Goal: Task Accomplishment & Management: Manage account settings

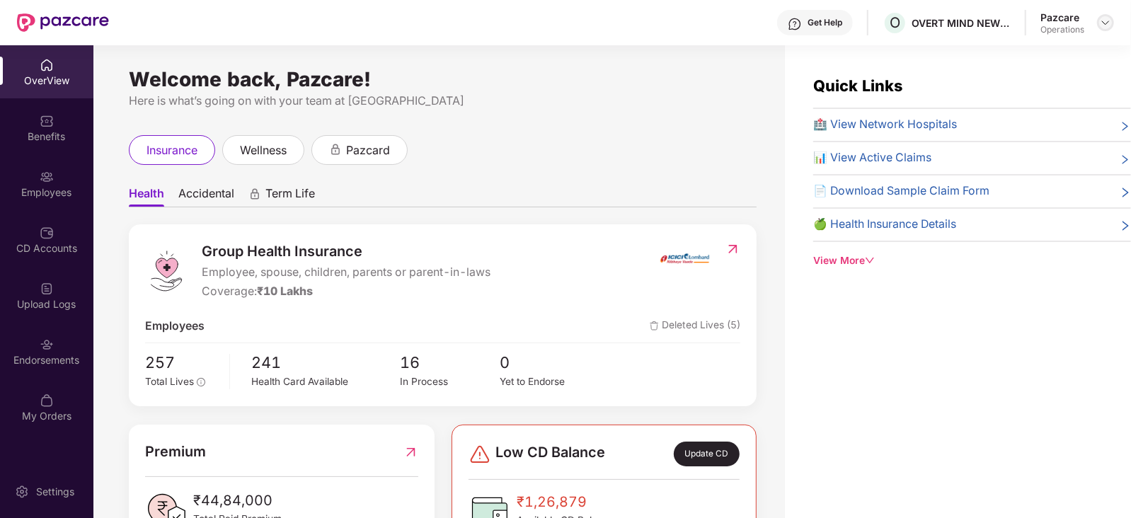
click at [1104, 17] on img at bounding box center [1104, 22] width 11 height 11
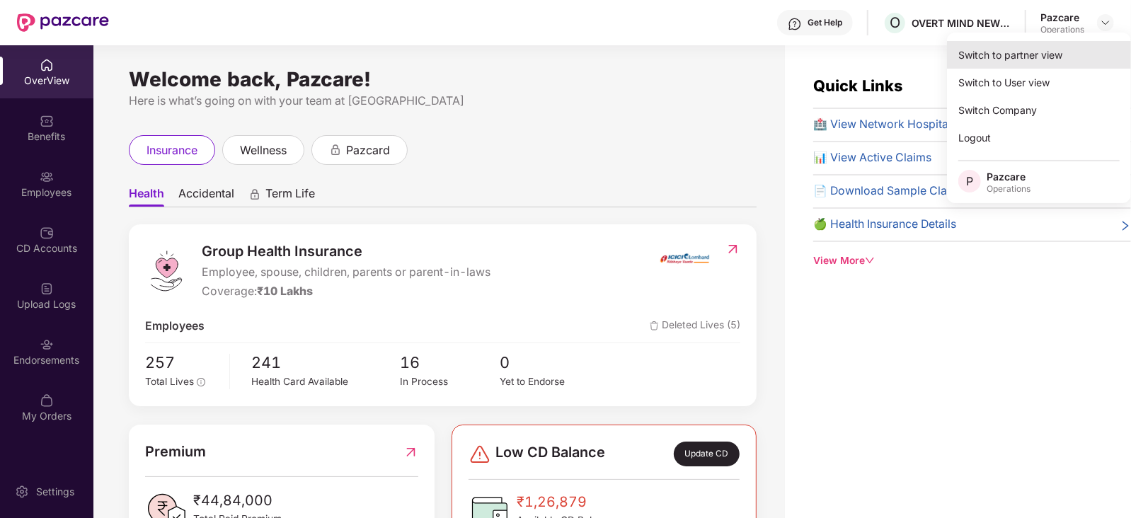
click at [1057, 51] on div "Switch to partner view" at bounding box center [1039, 55] width 184 height 28
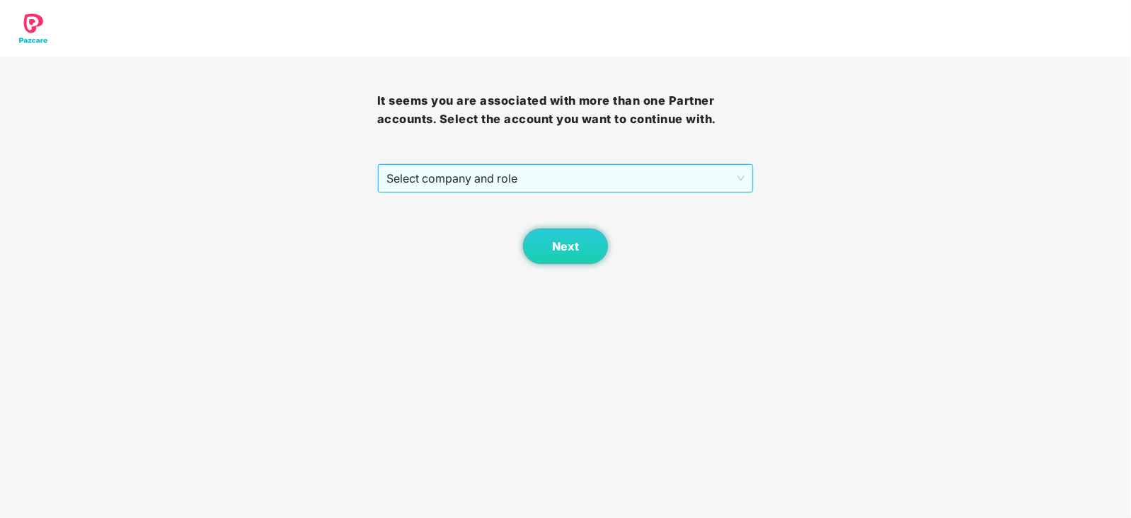
click at [470, 182] on span "Select company and role" at bounding box center [565, 178] width 359 height 27
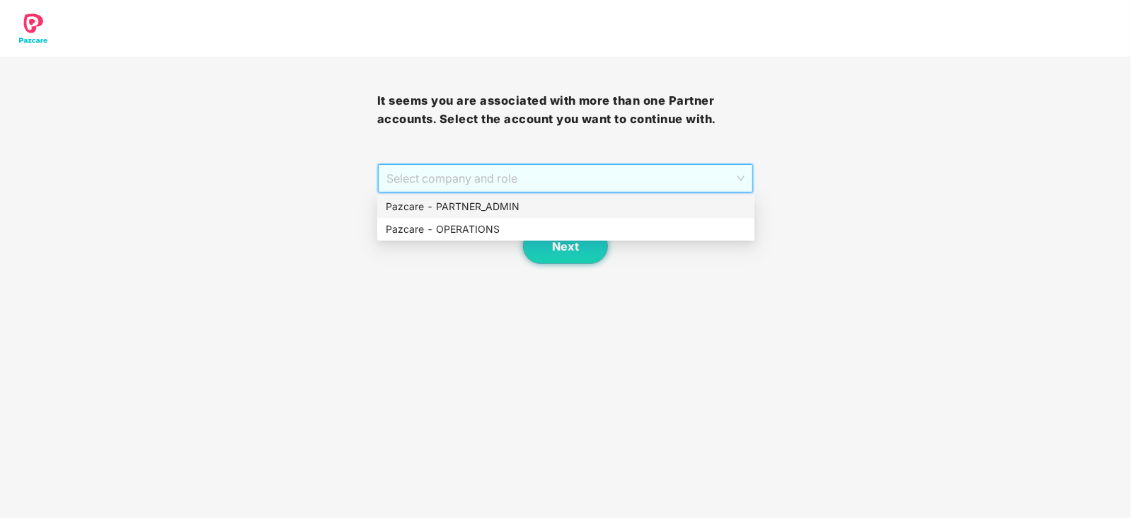
click at [460, 216] on div "Pazcare - PARTNER_ADMIN" at bounding box center [565, 206] width 377 height 23
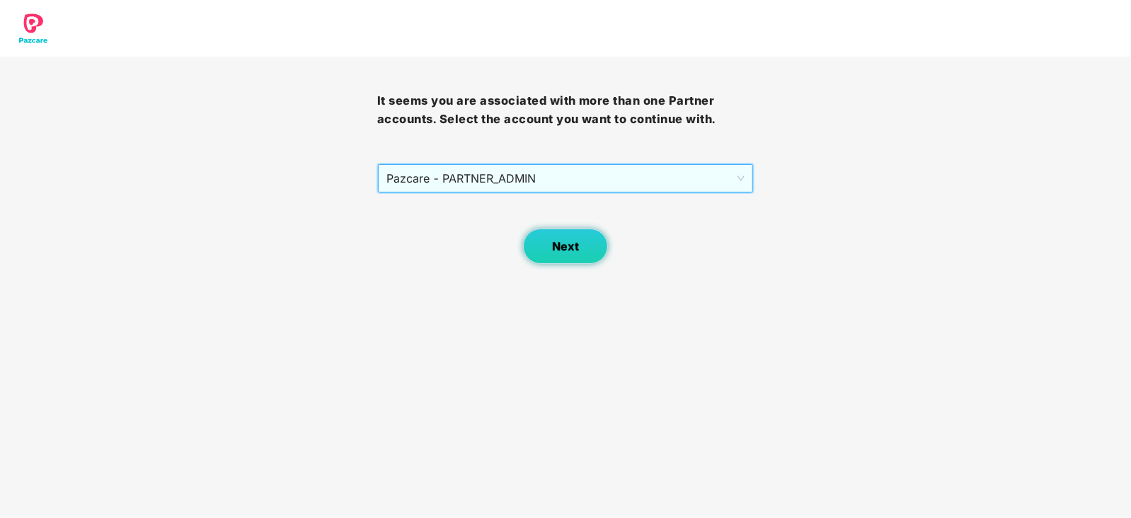
click at [557, 247] on span "Next" at bounding box center [565, 246] width 27 height 13
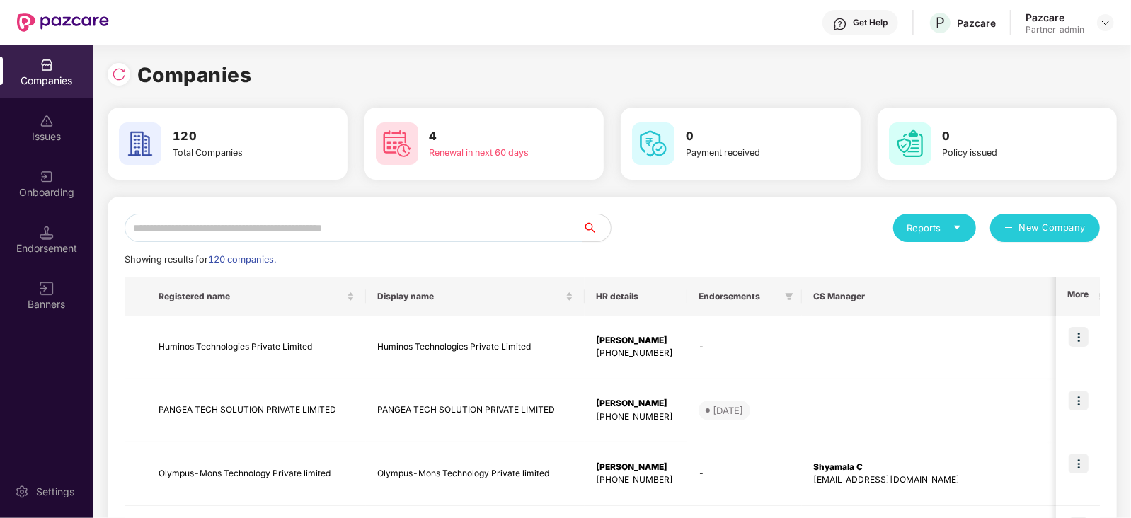
click at [430, 214] on input "text" at bounding box center [354, 228] width 458 height 28
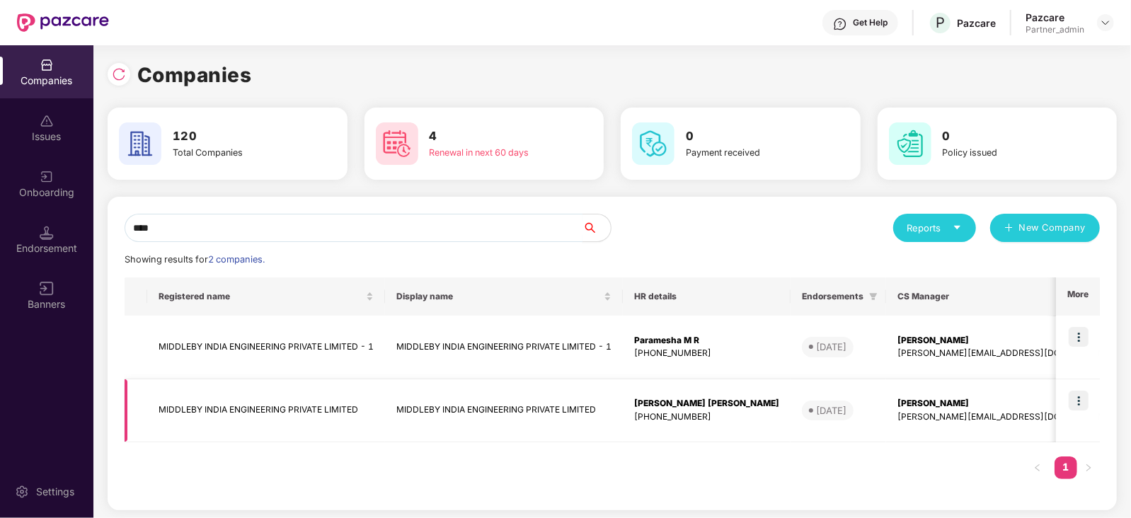
type input "****"
click at [1076, 403] on img at bounding box center [1078, 401] width 20 height 20
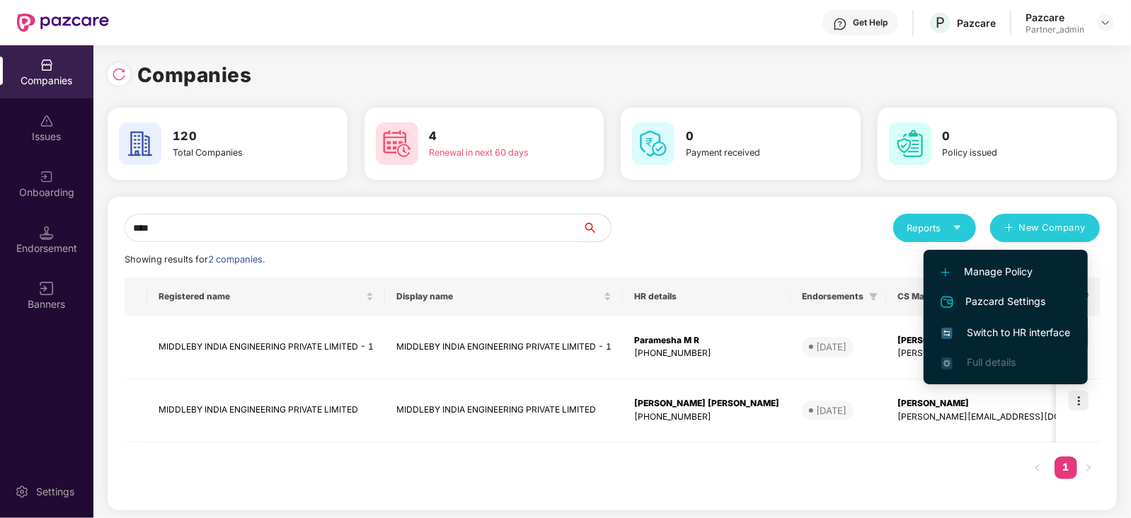
click at [1024, 335] on span "Switch to HR interface" at bounding box center [1005, 333] width 129 height 16
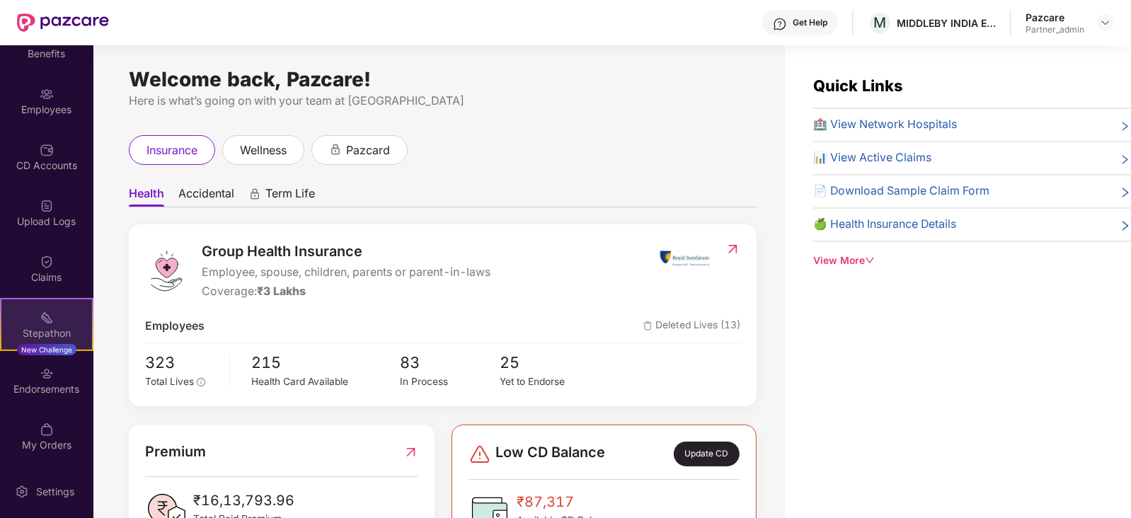
scroll to position [83, 0]
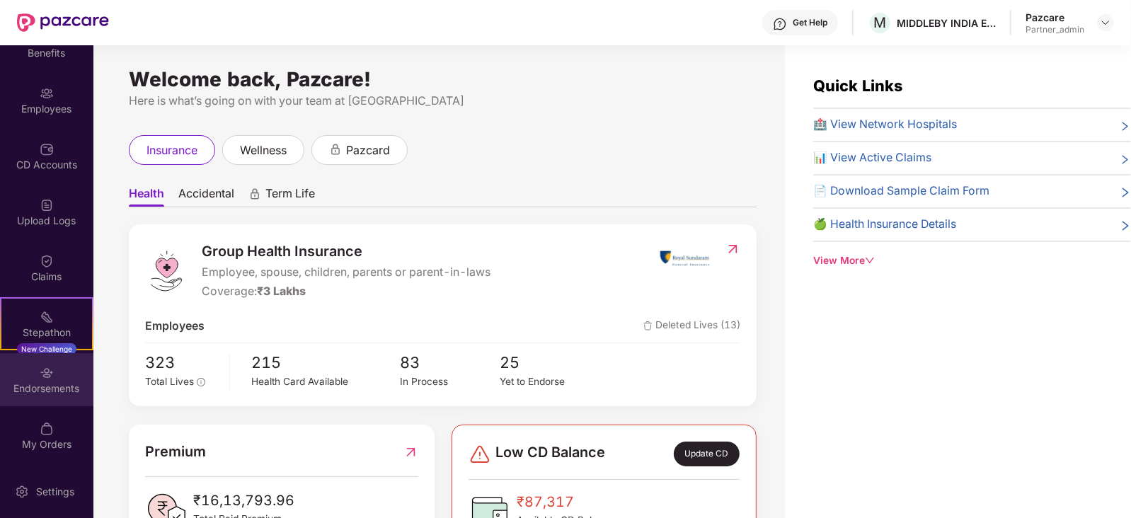
click at [59, 387] on div "Endorsements" at bounding box center [46, 388] width 93 height 14
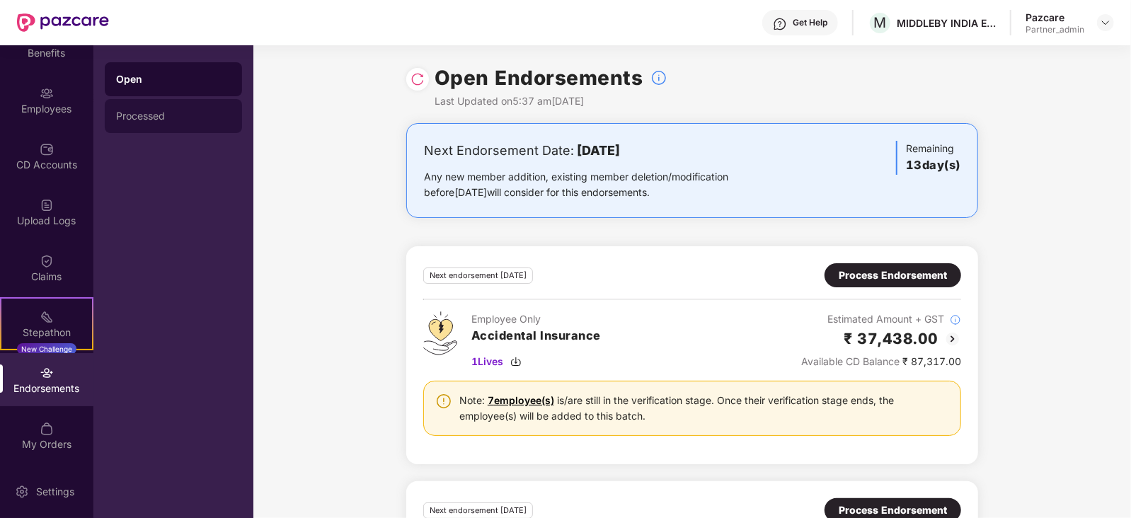
click at [121, 122] on div "Processed" at bounding box center [173, 116] width 137 height 34
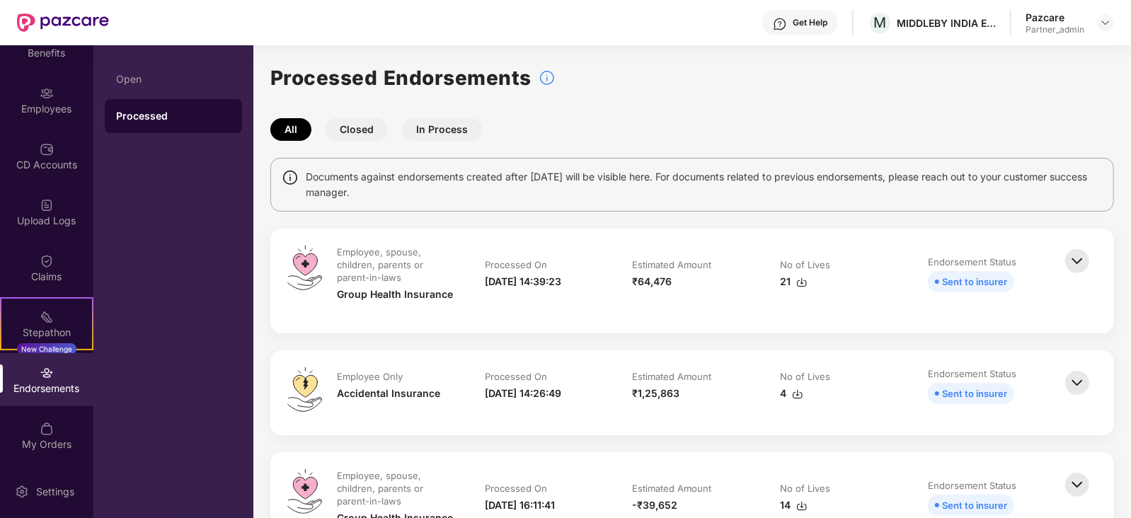
scroll to position [176, 0]
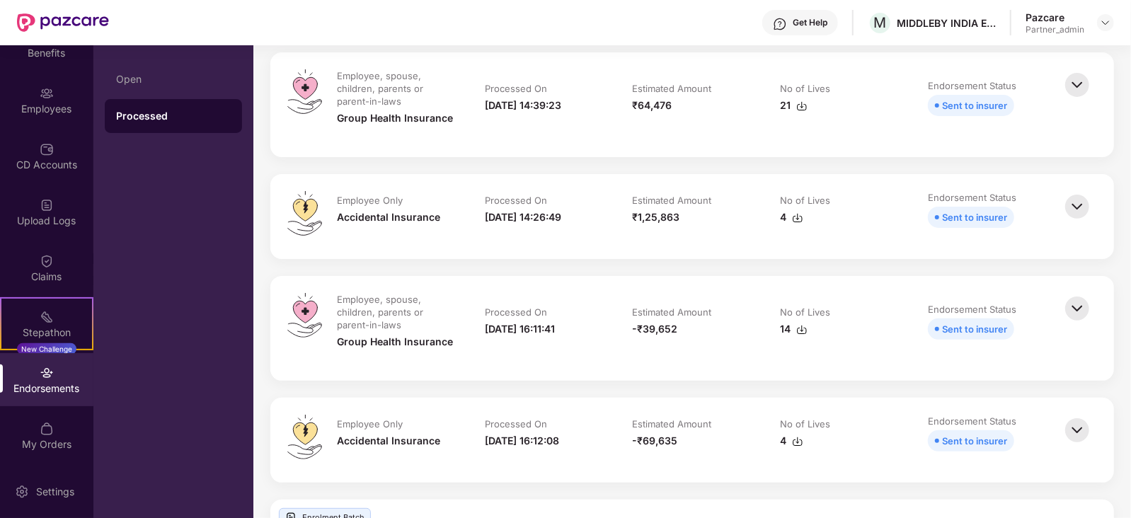
click at [797, 330] on img at bounding box center [801, 329] width 11 height 11
click at [1111, 18] on img at bounding box center [1104, 22] width 11 height 11
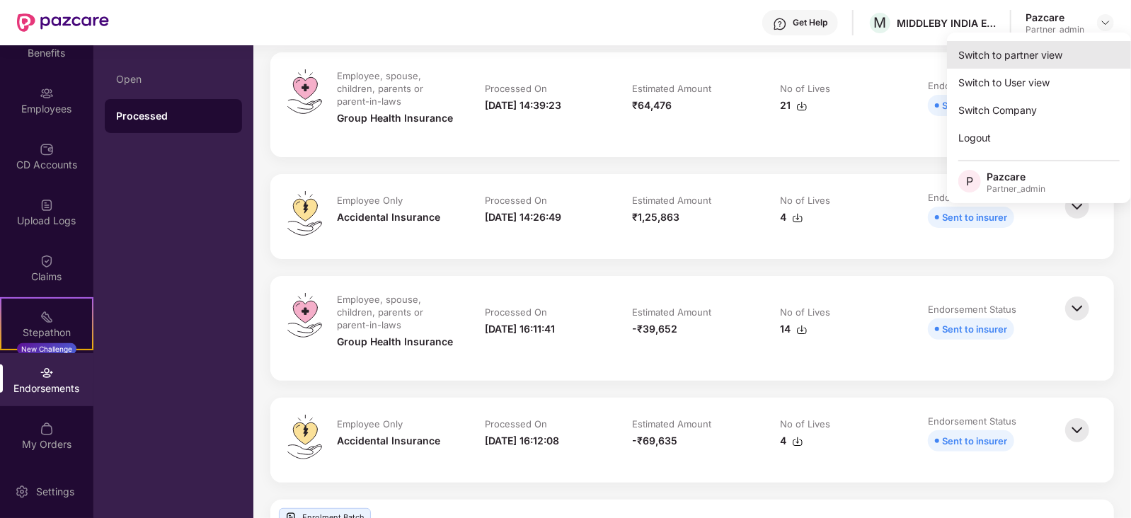
click at [1057, 50] on div "Switch to partner view" at bounding box center [1039, 55] width 184 height 28
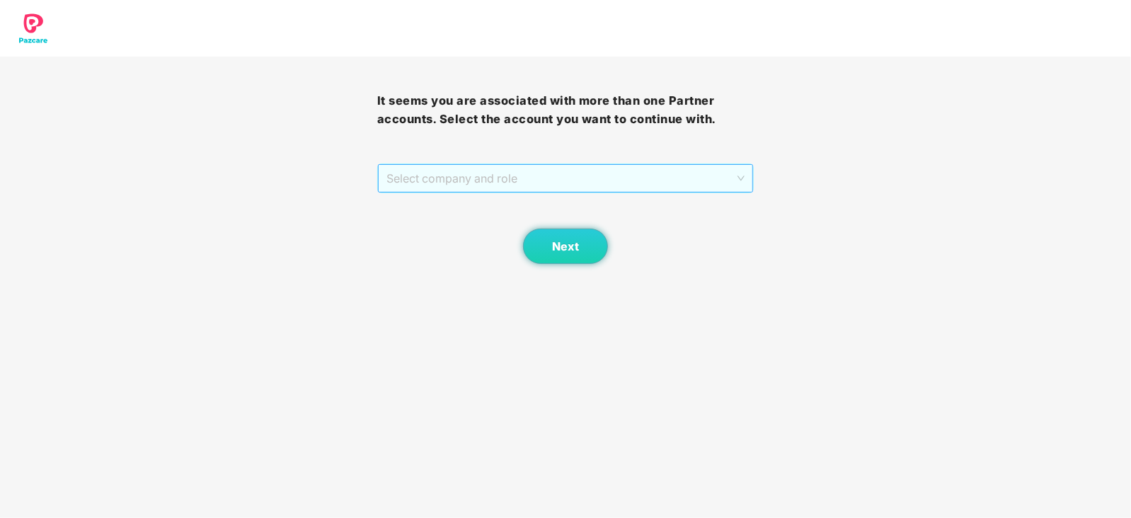
click at [567, 189] on span "Select company and role" at bounding box center [565, 178] width 359 height 27
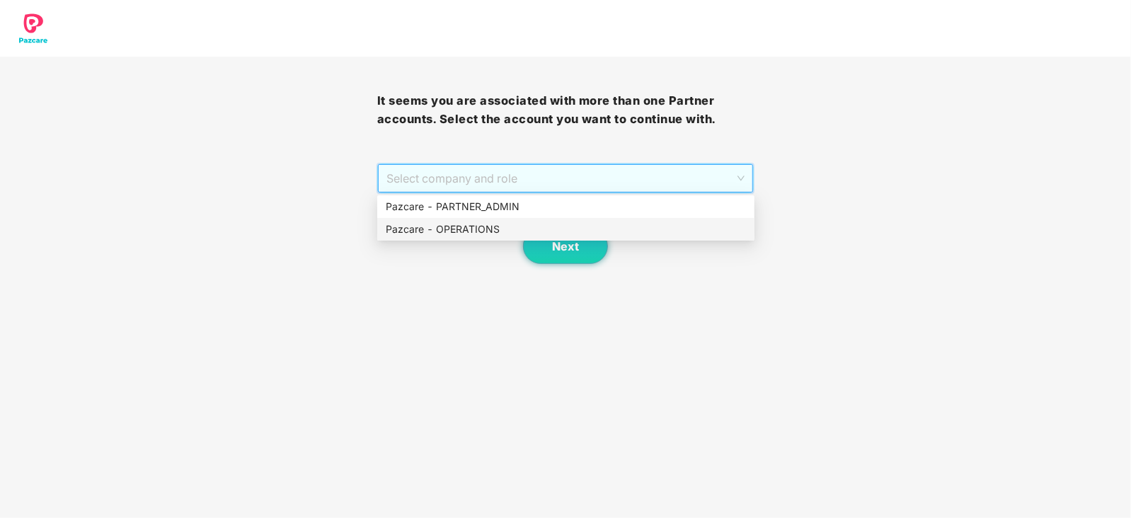
click at [506, 223] on div "Pazcare - OPERATIONS" at bounding box center [566, 229] width 360 height 16
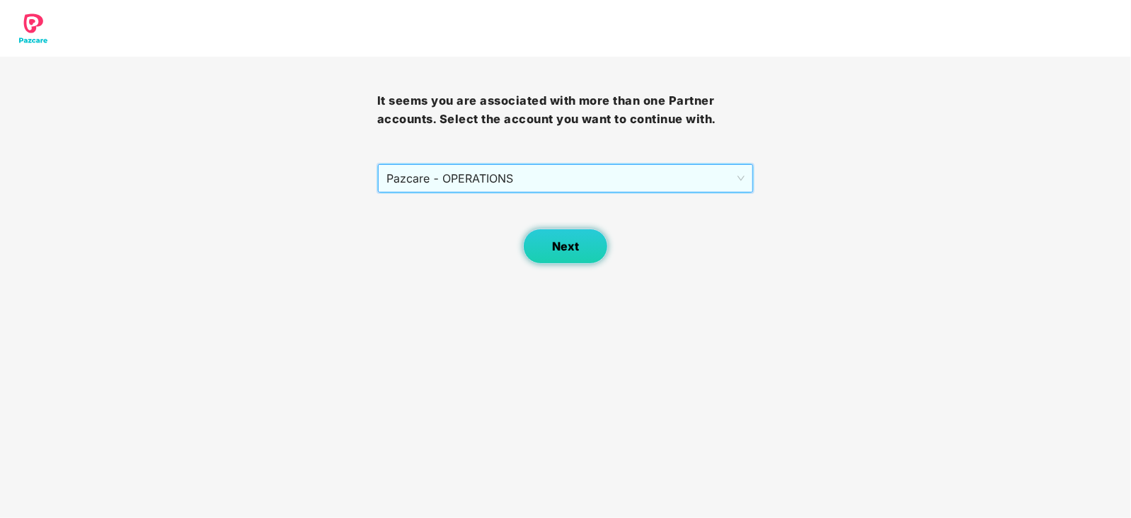
click at [562, 253] on button "Next" at bounding box center [565, 246] width 85 height 35
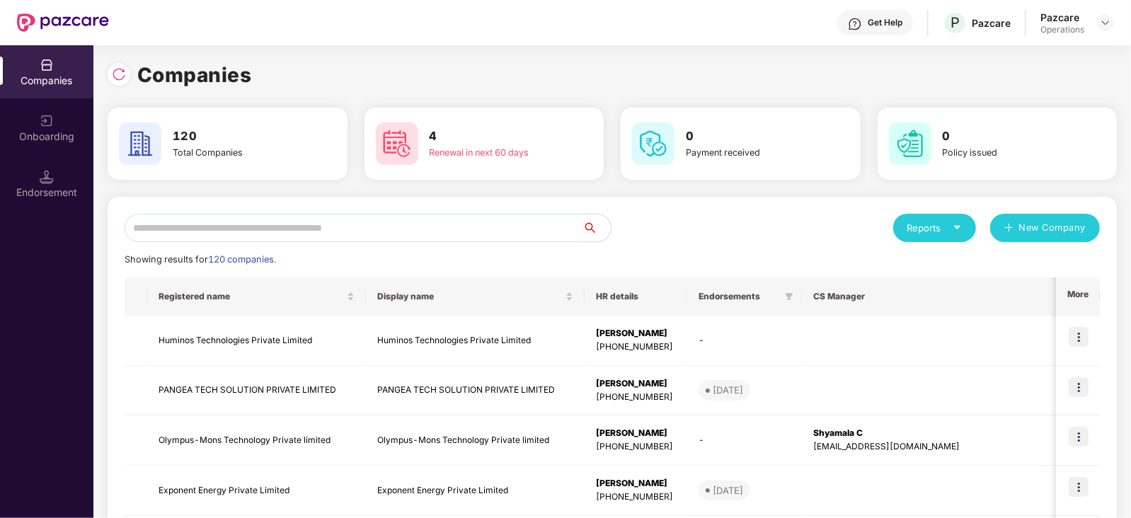
click at [284, 238] on input "text" at bounding box center [354, 228] width 458 height 28
paste input "**********"
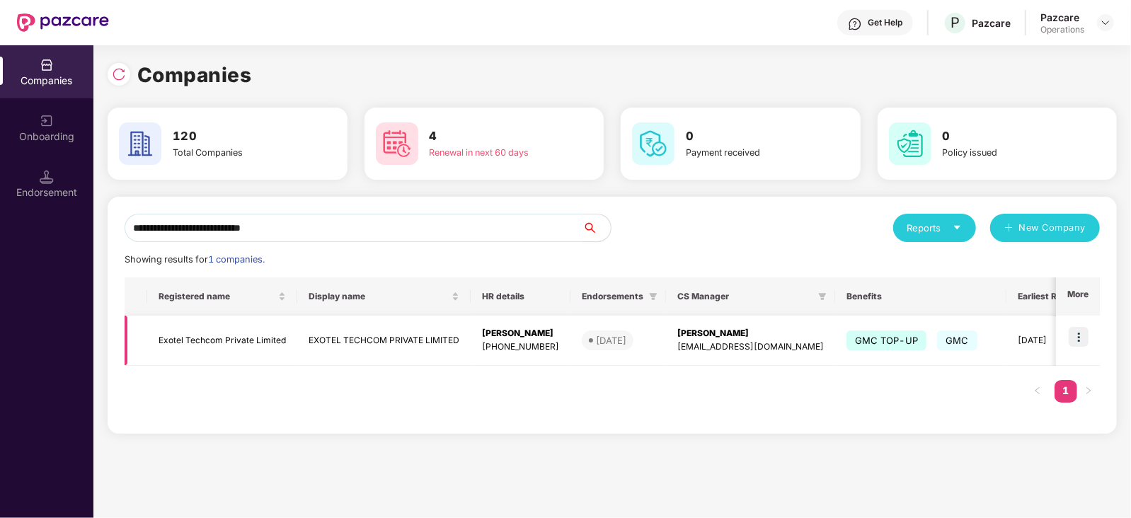
type input "**********"
click at [1085, 338] on img at bounding box center [1078, 337] width 20 height 20
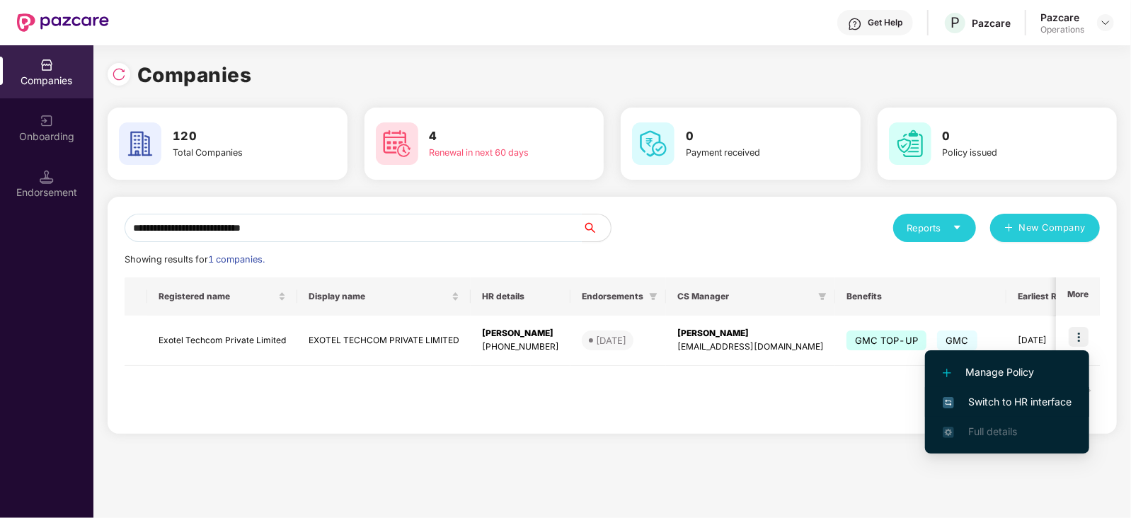
click at [1013, 392] on li "Switch to HR interface" at bounding box center [1007, 402] width 164 height 30
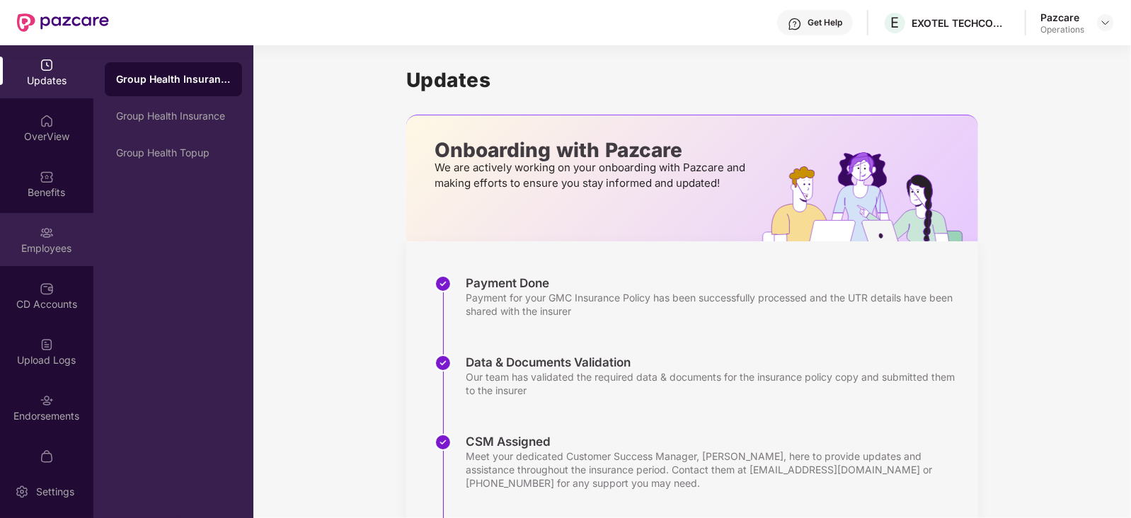
click at [53, 245] on div "Employees" at bounding box center [46, 248] width 93 height 14
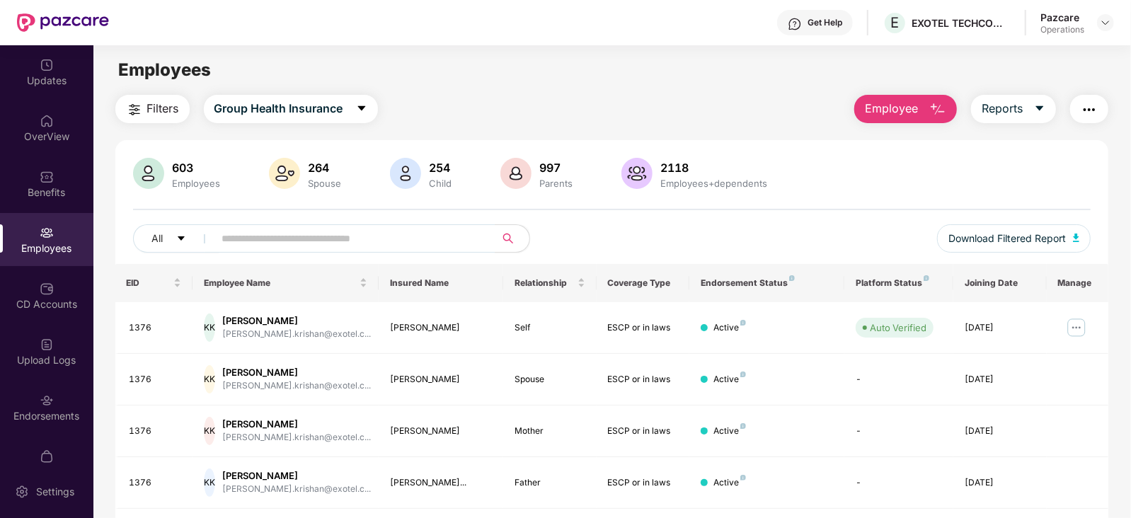
click at [335, 223] on div "603 Employees 264 Spouse 254 Child 997 Parents 2118 Employees+dependents All Do…" at bounding box center [611, 211] width 993 height 106
click at [330, 229] on input "text" at bounding box center [349, 238] width 254 height 21
paste input "****"
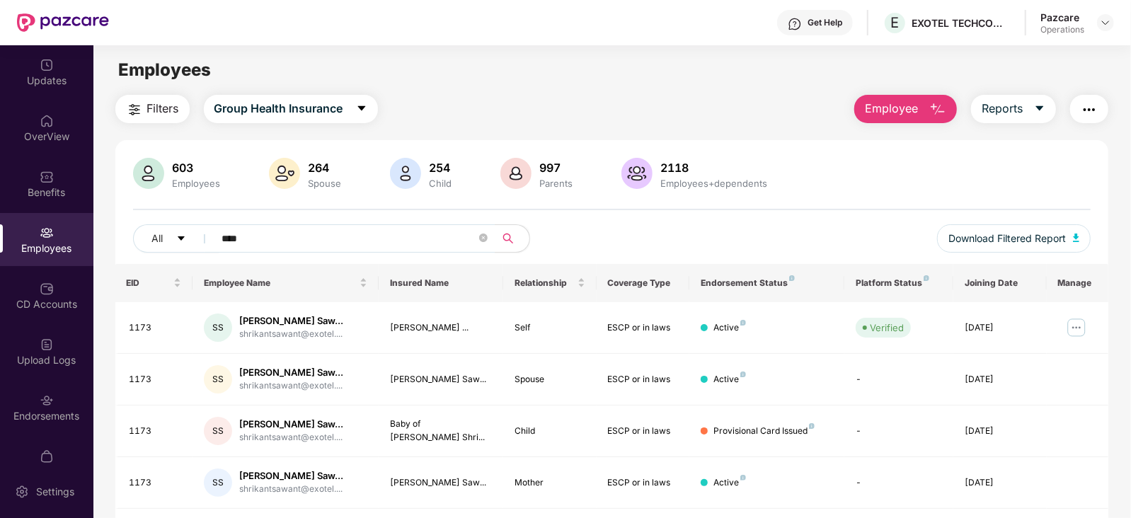
click at [131, 110] on img "button" at bounding box center [134, 109] width 17 height 17
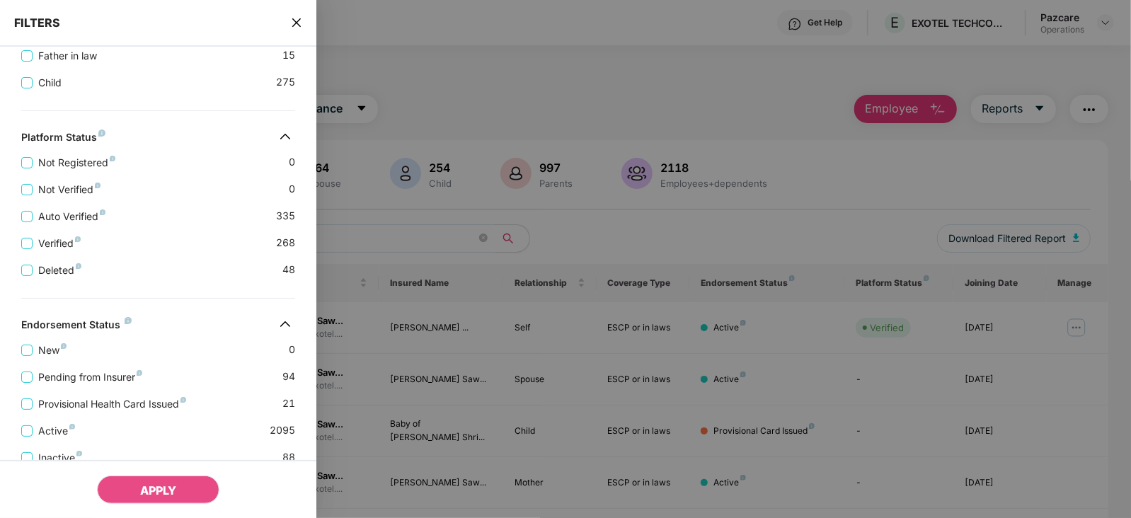
scroll to position [508, 0]
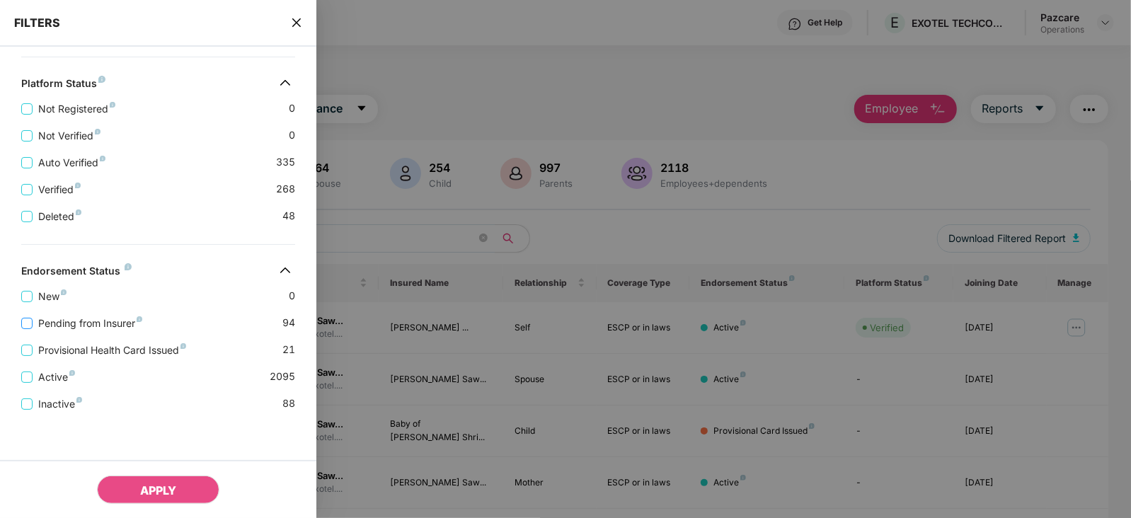
click at [121, 320] on span "Pending from Insurer" at bounding box center [90, 324] width 115 height 16
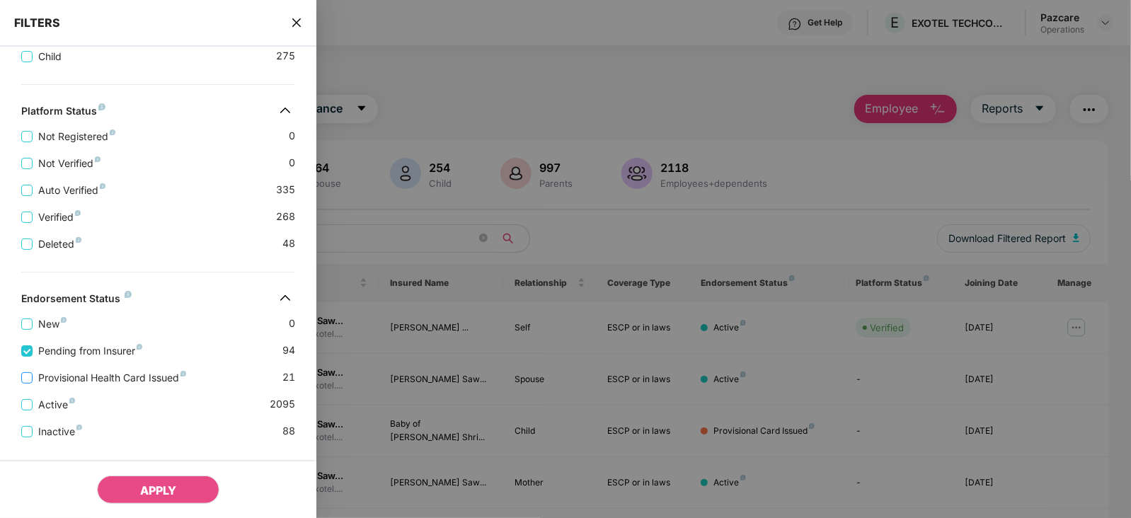
click at [138, 384] on span "Provisional Health Card Issued" at bounding box center [112, 378] width 159 height 16
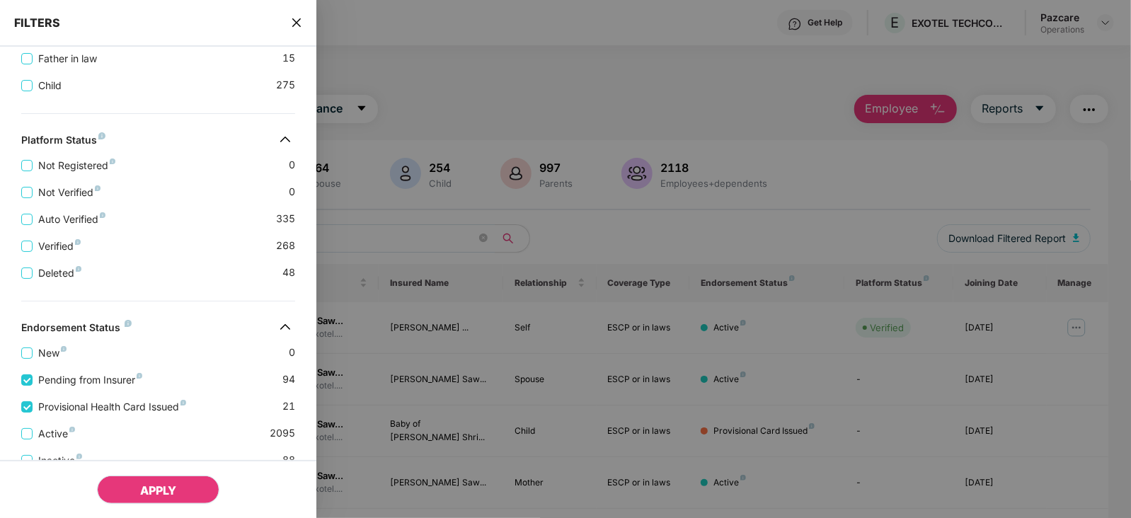
click at [146, 481] on button "APPLY" at bounding box center [158, 489] width 122 height 28
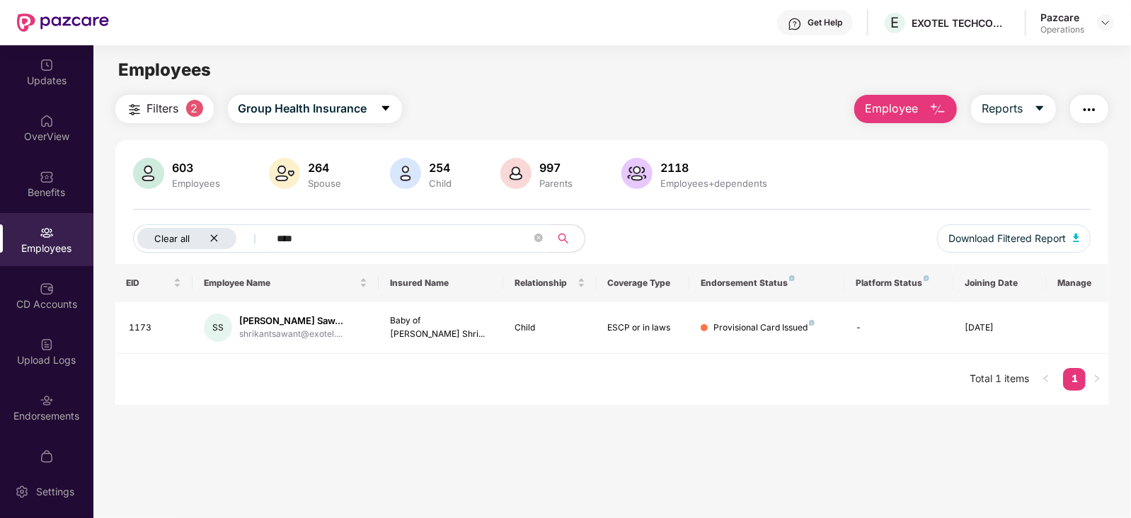
click at [208, 236] on div "Clear all" at bounding box center [186, 238] width 99 height 21
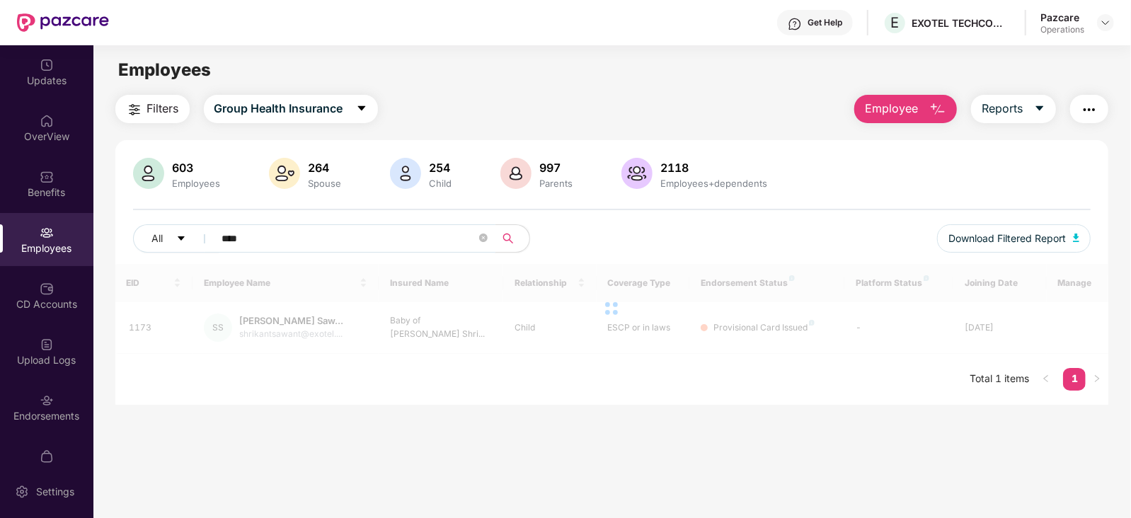
click at [281, 243] on input "****" at bounding box center [349, 238] width 254 height 21
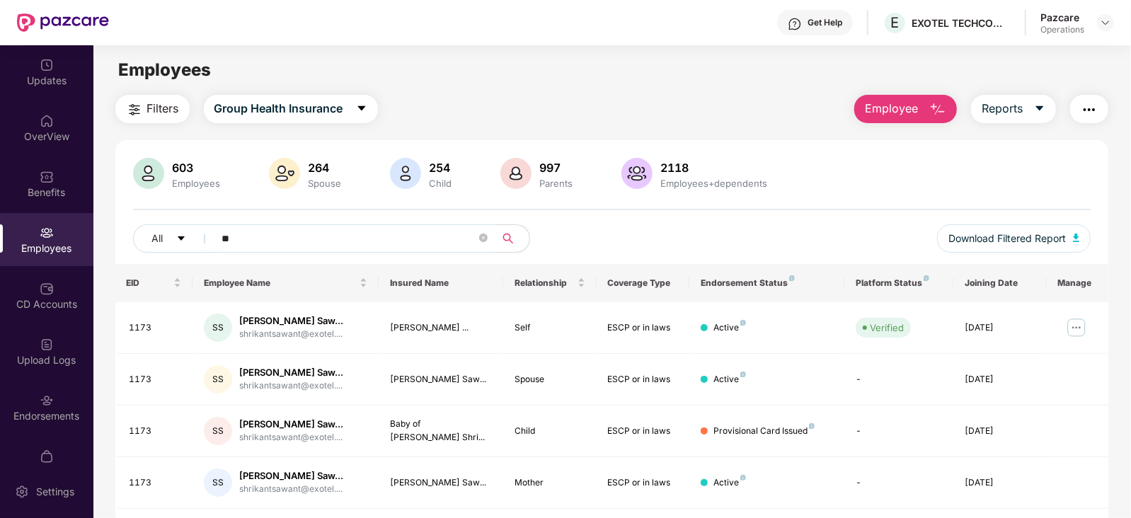
type input "*"
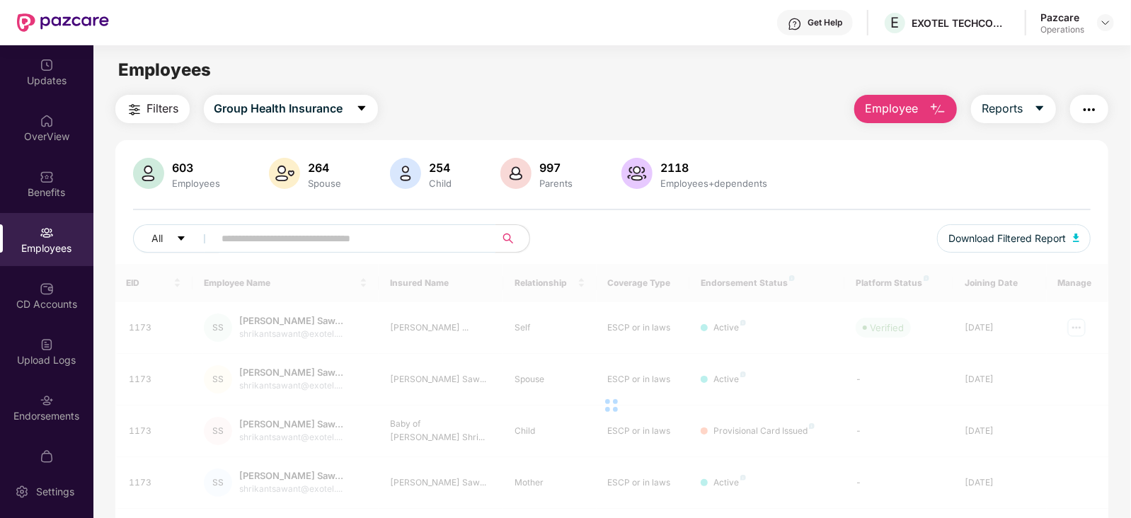
click at [165, 113] on span "Filters" at bounding box center [163, 109] width 32 height 18
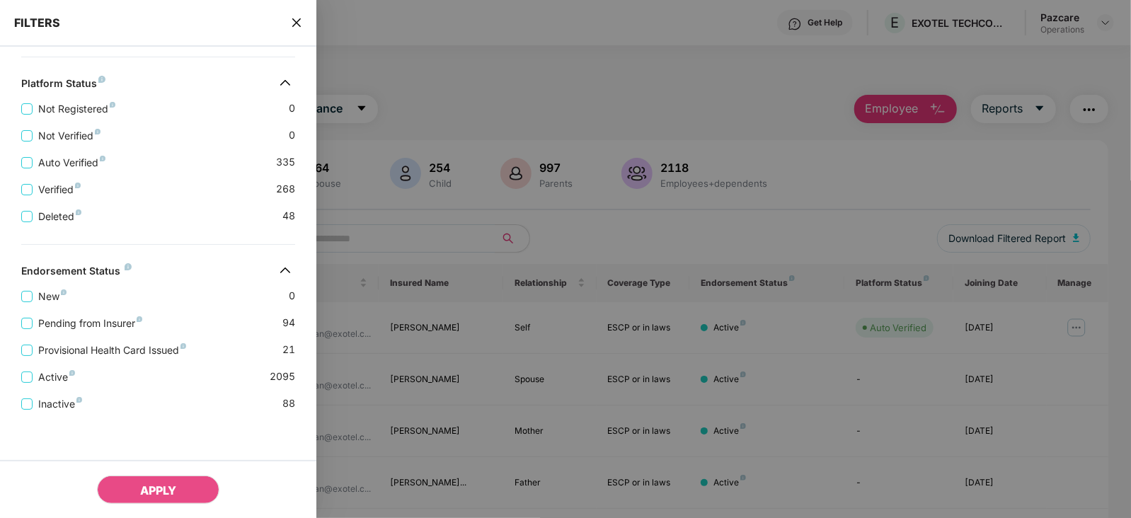
click at [92, 330] on span "Pending from Insurer" at bounding box center [90, 324] width 115 height 16
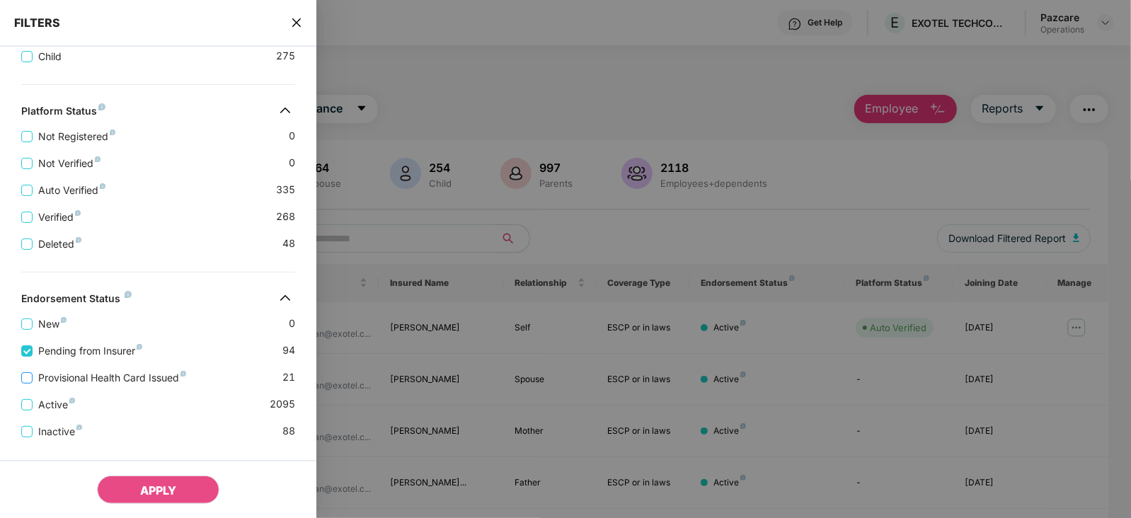
click at [92, 383] on span "Provisional Health Card Issued" at bounding box center [112, 378] width 159 height 16
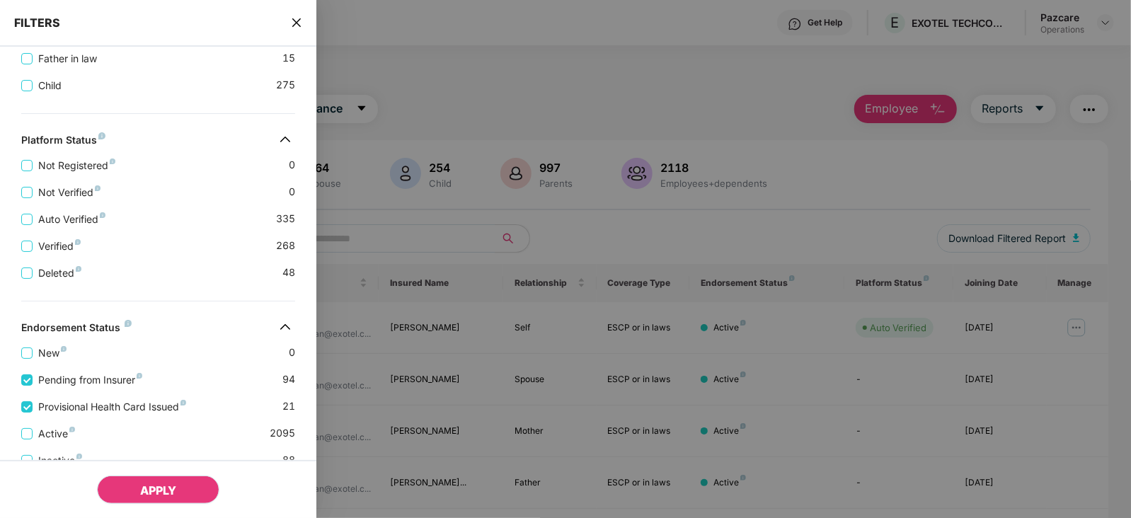
click at [140, 479] on button "APPLY" at bounding box center [158, 489] width 122 height 28
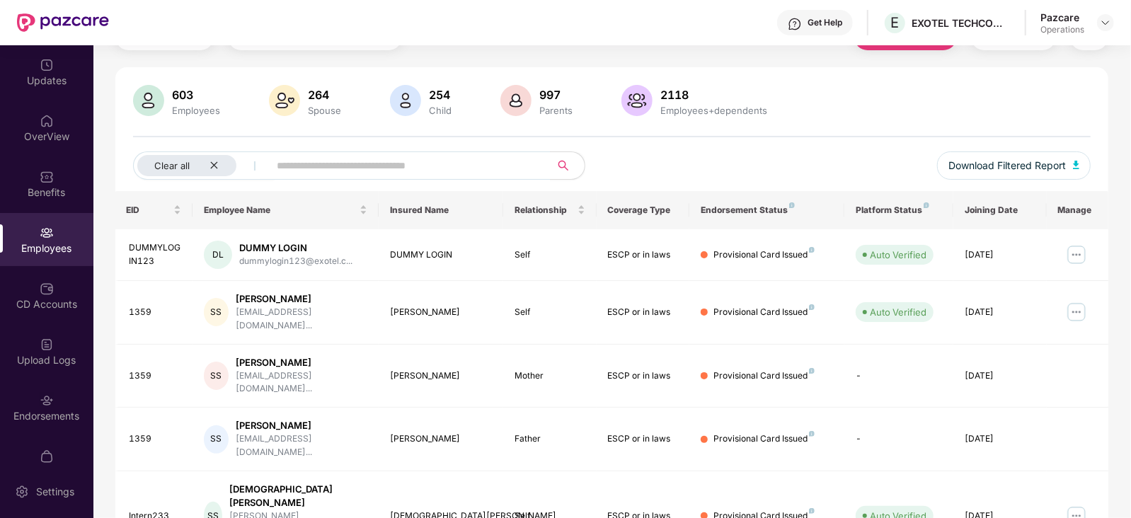
scroll to position [0, 0]
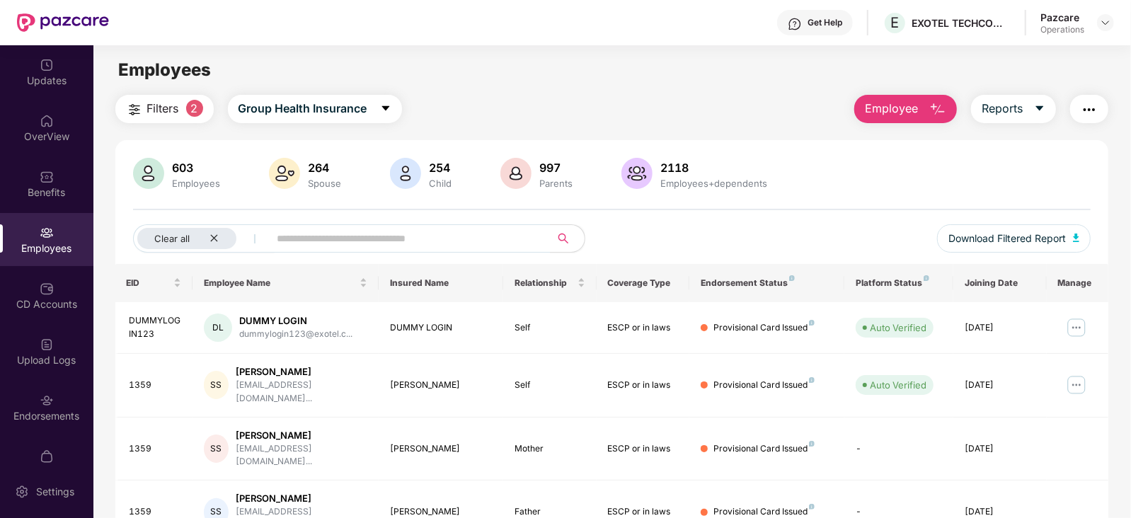
click at [132, 104] on img "button" at bounding box center [134, 109] width 17 height 17
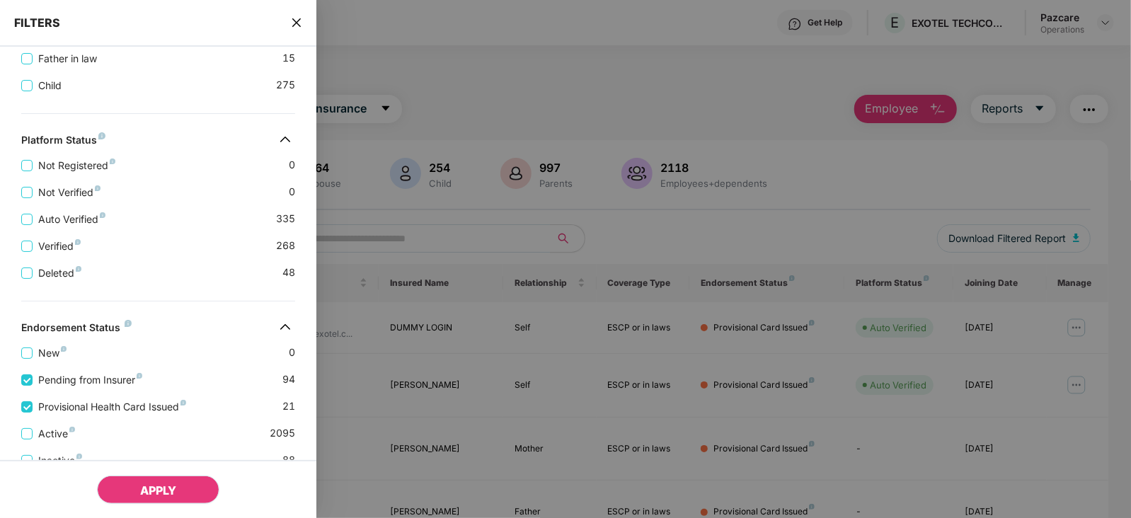
click at [163, 487] on span "APPLY" at bounding box center [158, 490] width 36 height 14
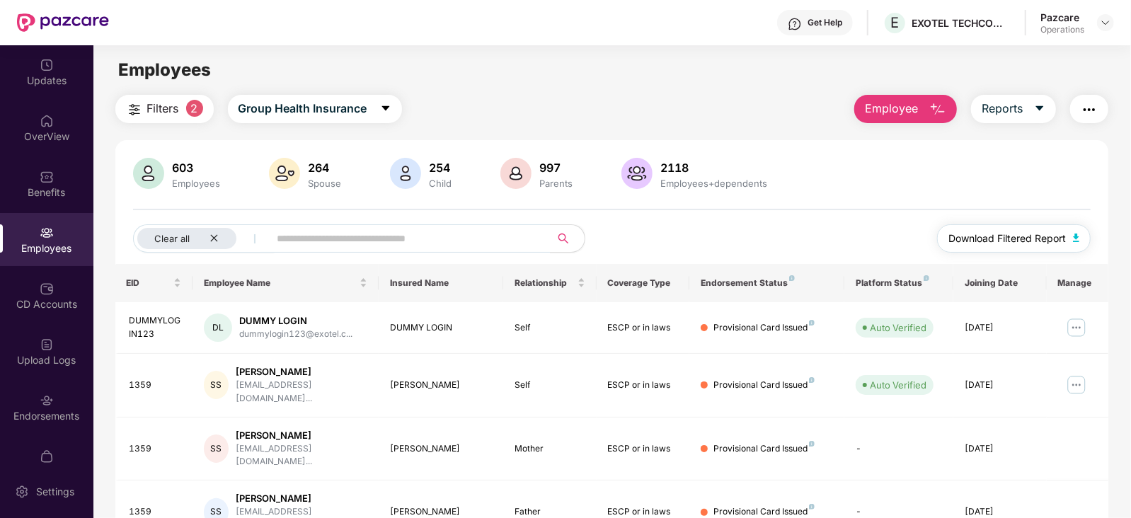
click at [1075, 244] on button "Download Filtered Report" at bounding box center [1014, 238] width 154 height 28
click at [1100, 24] on img at bounding box center [1104, 22] width 11 height 11
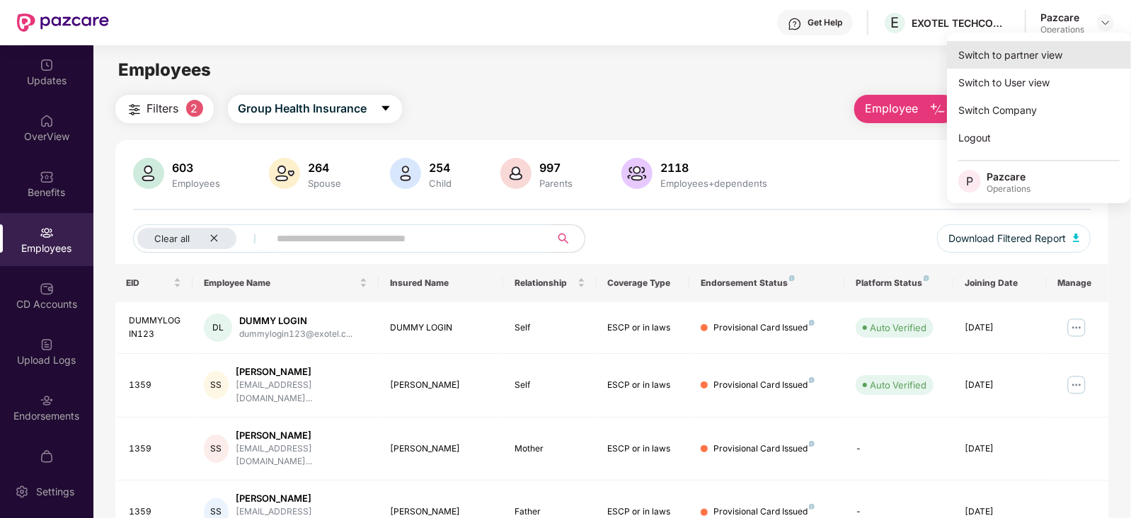
click at [1005, 50] on div "Switch to partner view" at bounding box center [1039, 55] width 184 height 28
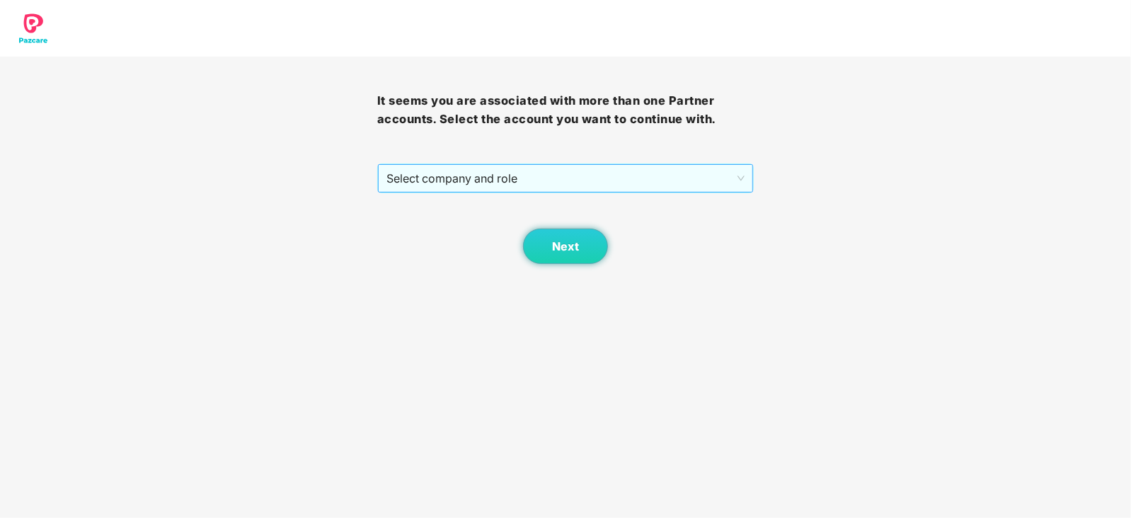
click at [467, 171] on span "Select company and role" at bounding box center [565, 178] width 359 height 27
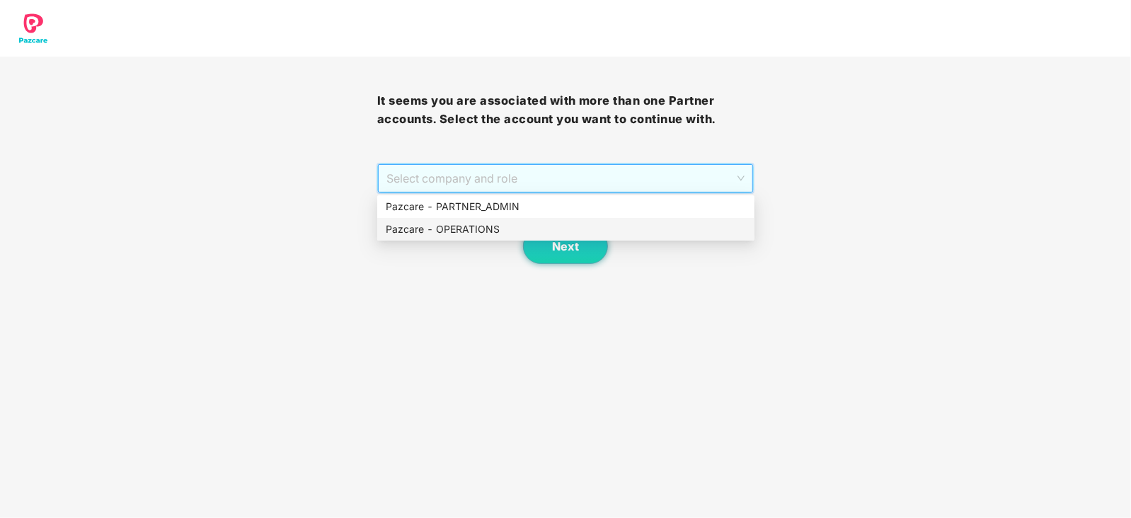
click at [463, 233] on div "Pazcare - OPERATIONS" at bounding box center [566, 229] width 360 height 16
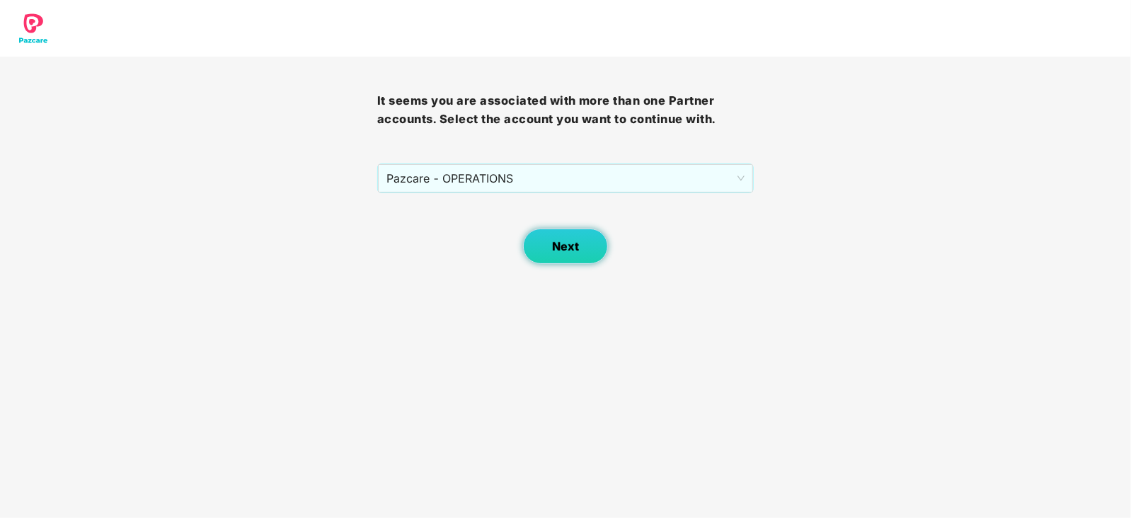
click at [542, 239] on button "Next" at bounding box center [565, 246] width 85 height 35
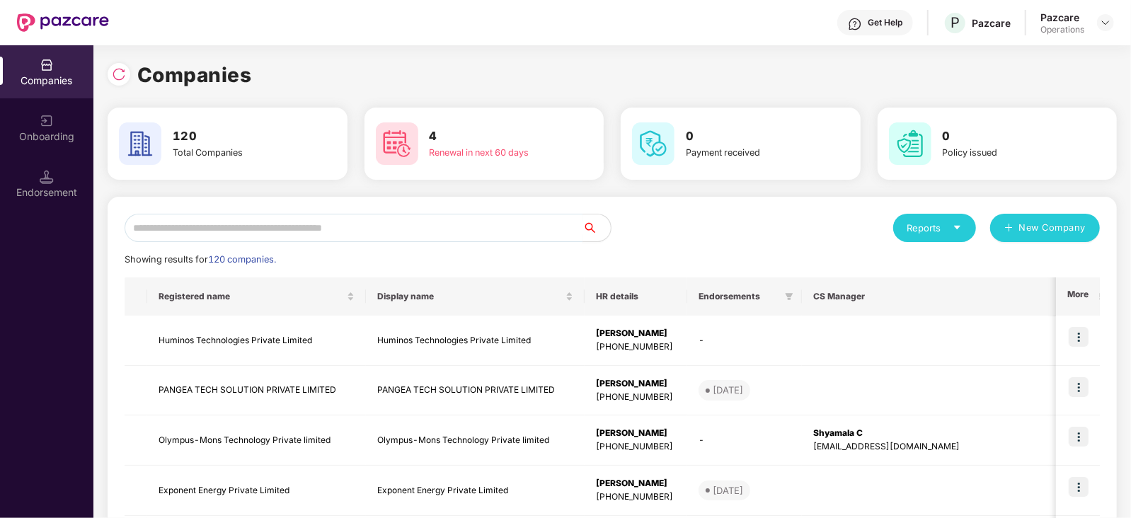
click at [410, 228] on input "text" at bounding box center [354, 228] width 458 height 28
paste input "**********"
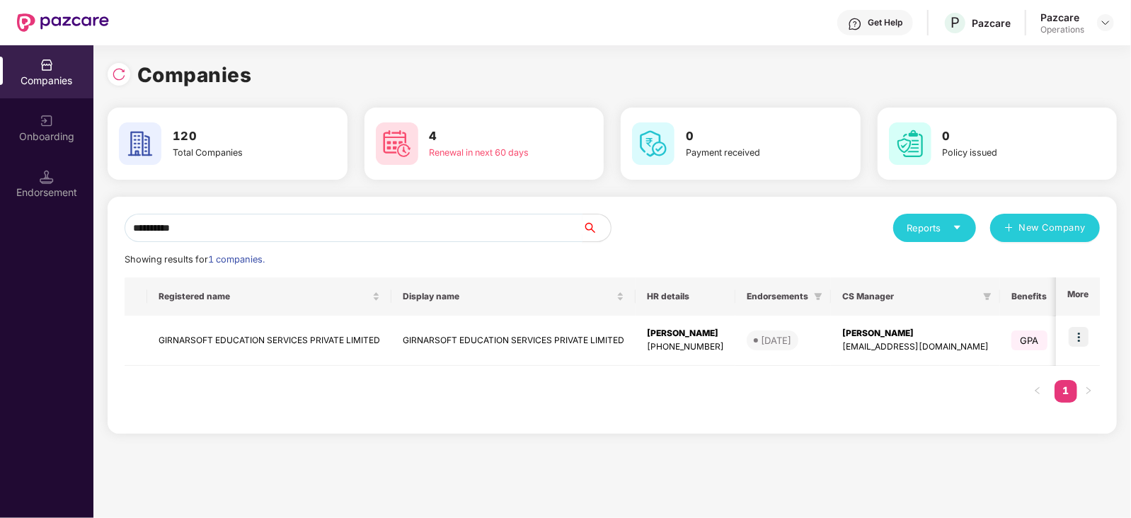
type input "**********"
